Goal: Information Seeking & Learning: Understand process/instructions

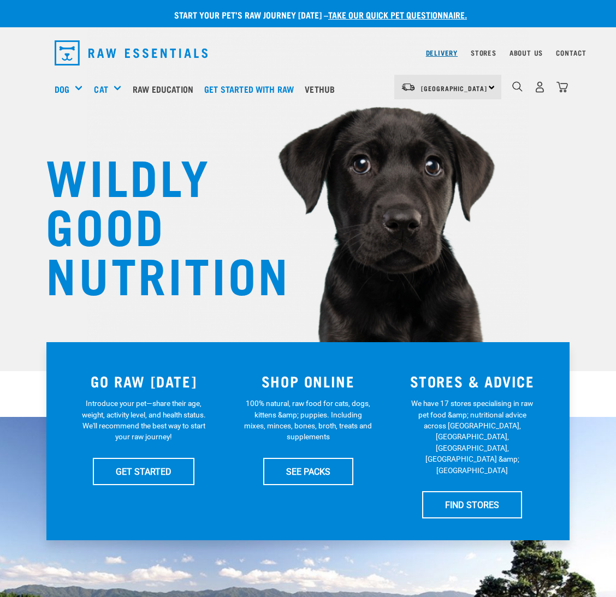
click at [438, 54] on link "Delivery" at bounding box center [442, 53] width 32 height 4
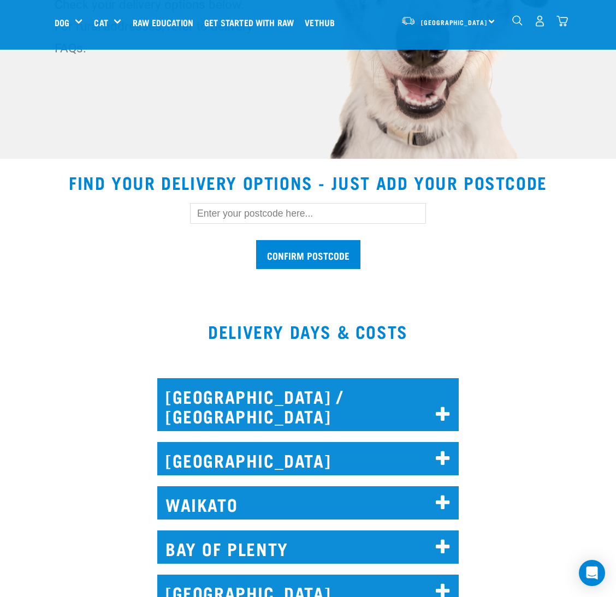
scroll to position [491, 0]
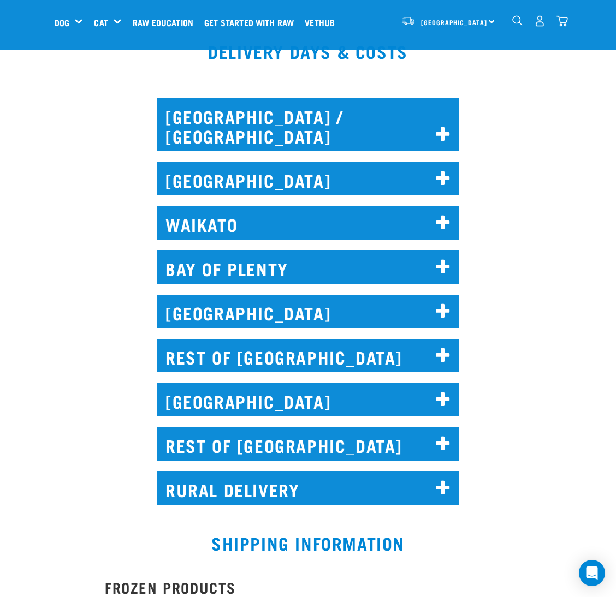
click at [251, 162] on h2 "AUCKLAND" at bounding box center [307, 178] width 301 height 33
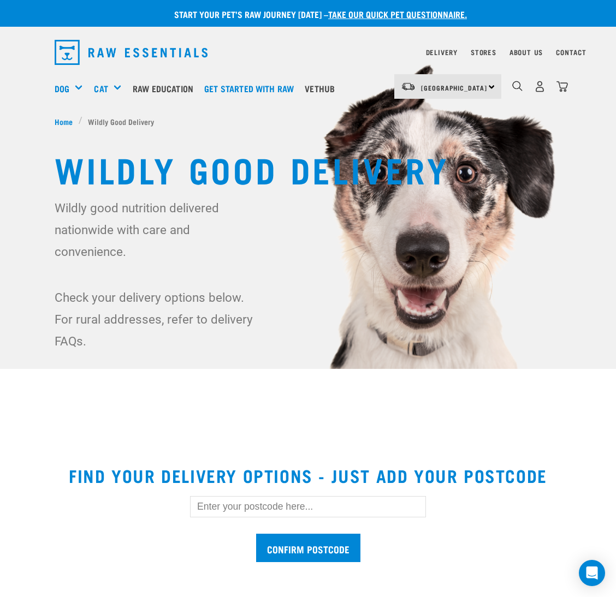
scroll to position [0, 0]
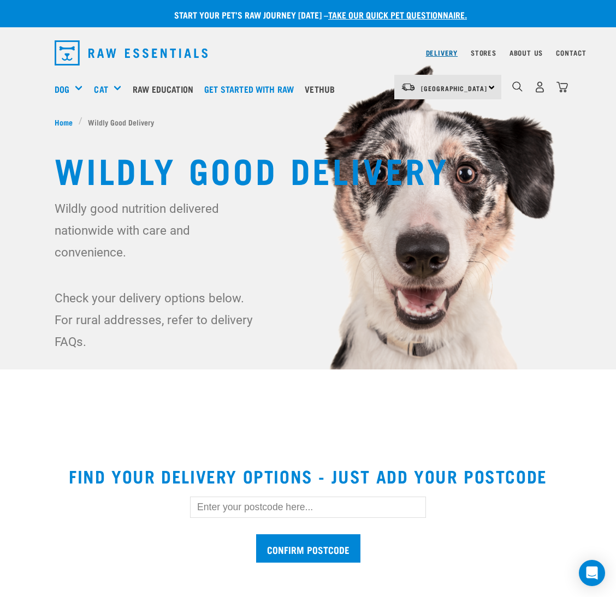
click at [440, 52] on link "Delivery" at bounding box center [442, 53] width 32 height 4
